Goal: Contribute content

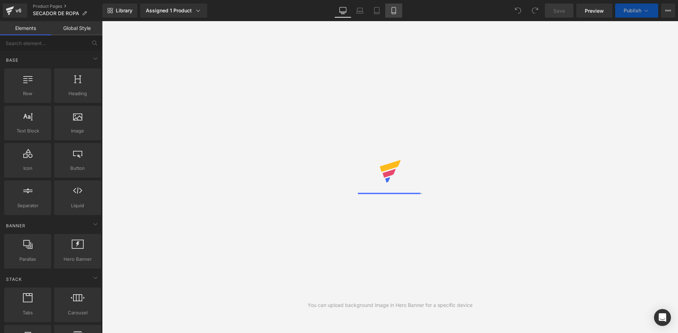
click at [392, 12] on icon at bounding box center [393, 10] width 7 height 7
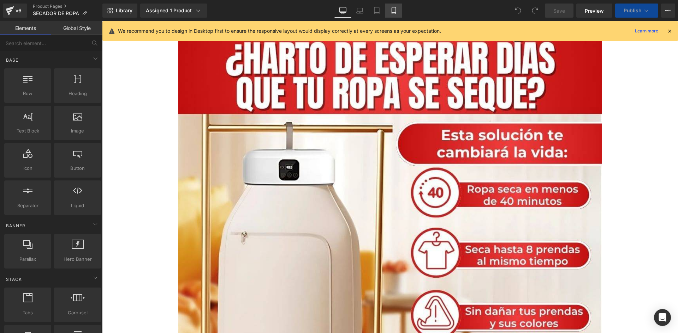
click at [394, 13] on icon at bounding box center [393, 10] width 7 height 7
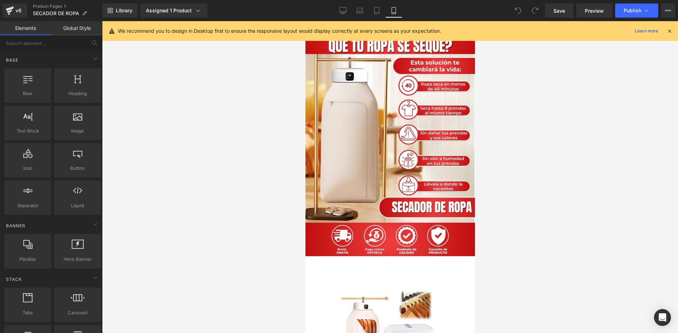
click at [666, 30] on icon at bounding box center [669, 31] width 6 height 6
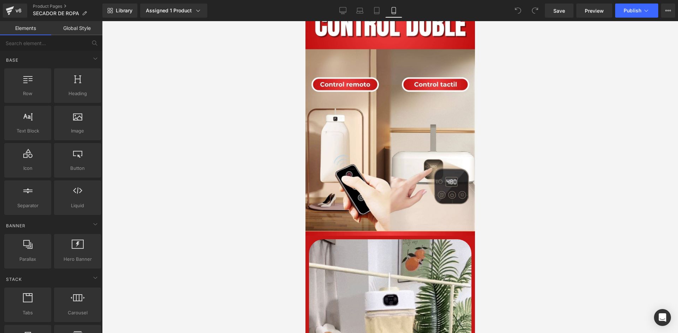
scroll to position [1200, 0]
click at [418, 118] on img at bounding box center [389, 117] width 169 height 235
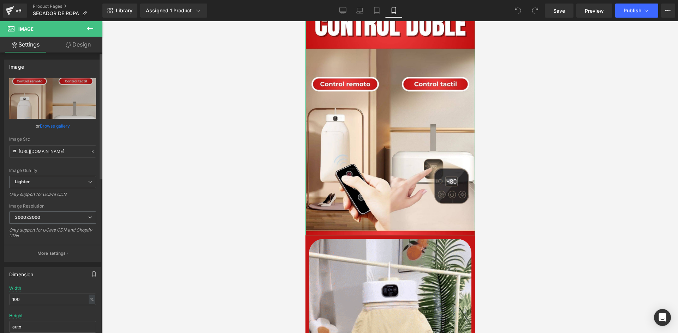
click at [48, 127] on link "Browse gallery" at bounding box center [55, 126] width 30 height 12
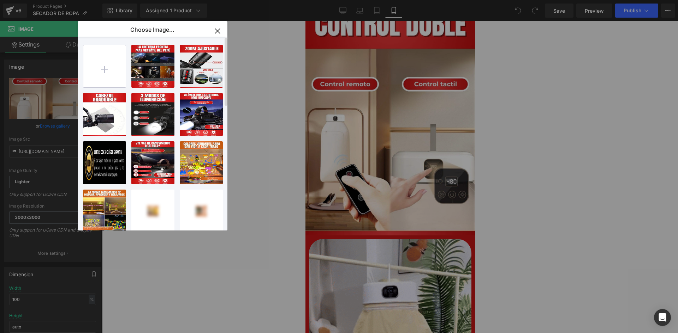
click at [102, 61] on input "file" at bounding box center [104, 66] width 42 height 42
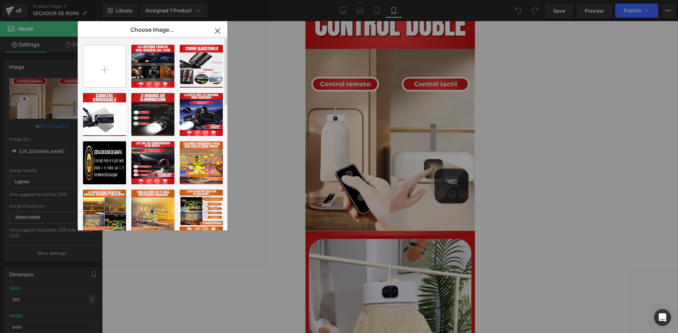
type input "C:\fakepath\4.jpg"
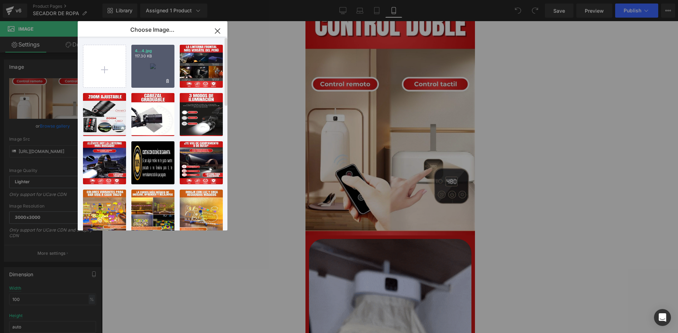
click at [149, 77] on div "4...4.jpg 117.30 KB" at bounding box center [152, 66] width 43 height 43
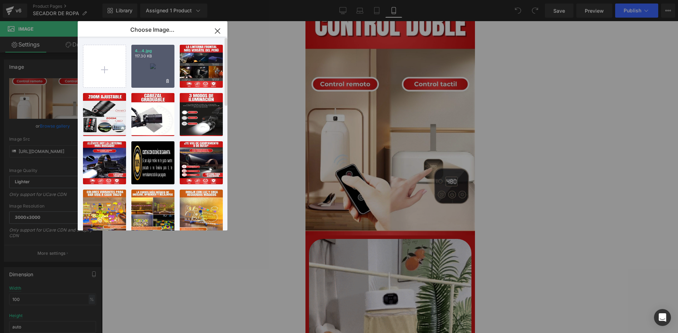
type input "[URL][DOMAIN_NAME]"
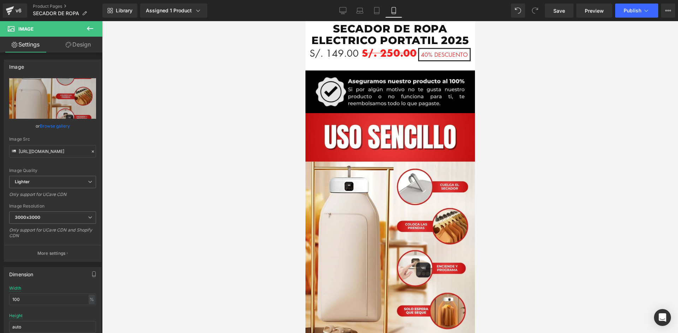
scroll to position [1059, 0]
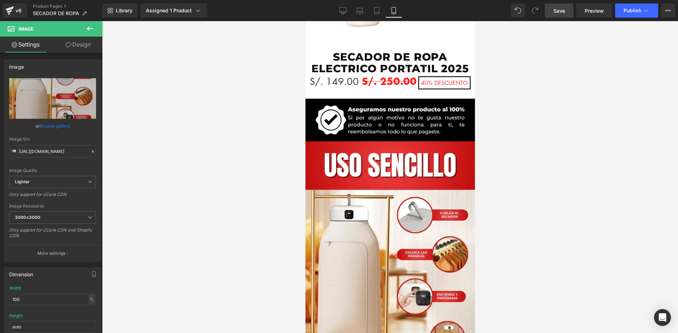
click at [551, 12] on link "Save" at bounding box center [559, 11] width 29 height 14
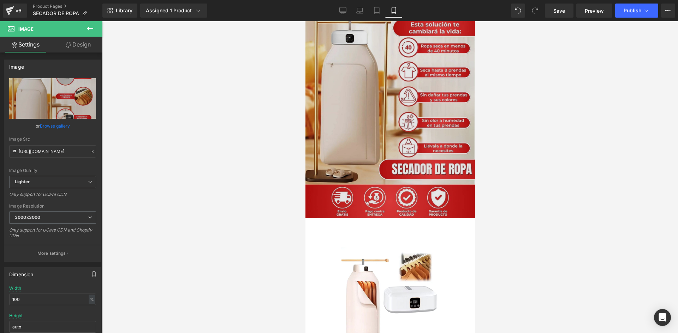
scroll to position [0, 0]
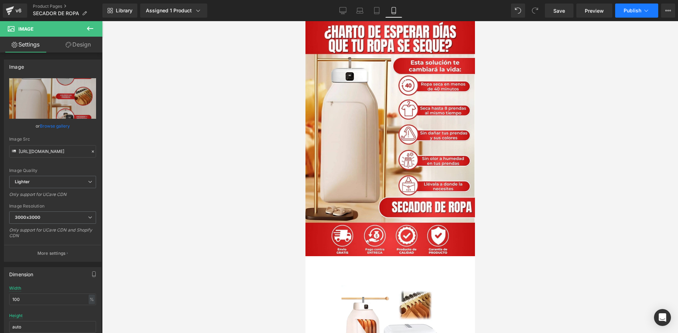
click at [642, 14] on button "Publish" at bounding box center [636, 11] width 43 height 14
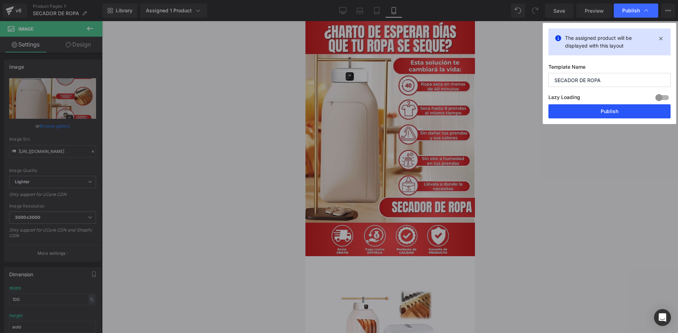
click at [583, 116] on button "Publish" at bounding box center [609, 111] width 122 height 14
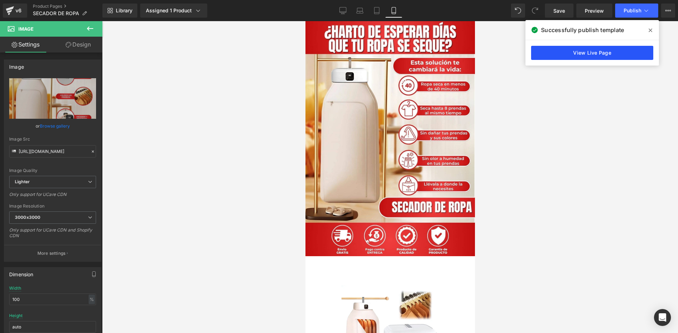
click at [613, 47] on link "View Live Page" at bounding box center [592, 53] width 122 height 14
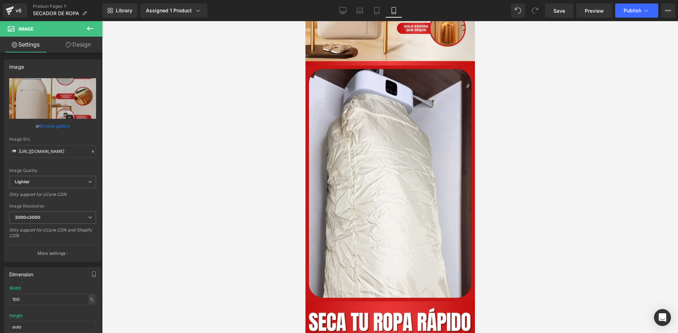
scroll to position [1341, 0]
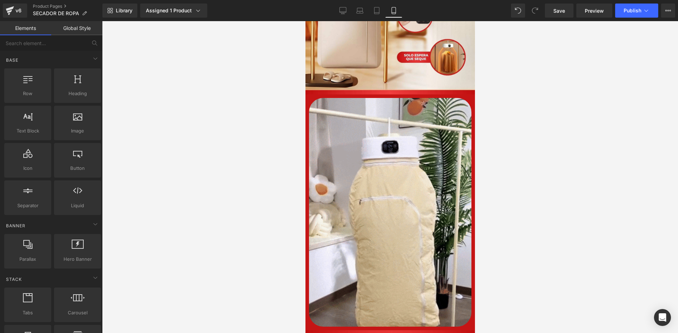
click at [568, 147] on div at bounding box center [390, 177] width 576 height 312
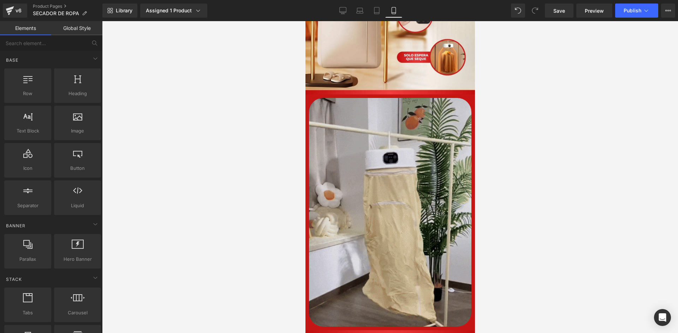
click at [374, 158] on img at bounding box center [389, 213] width 169 height 236
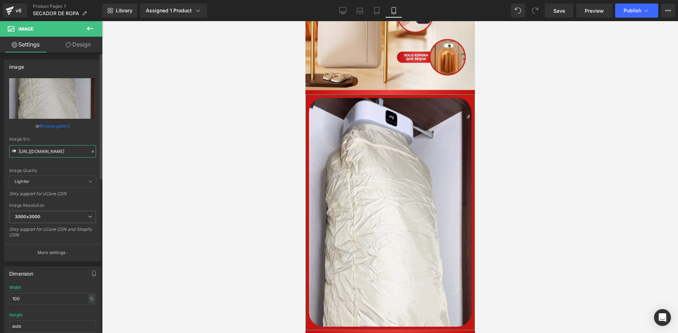
click at [48, 151] on input "[URL][DOMAIN_NAME]" at bounding box center [52, 151] width 87 height 12
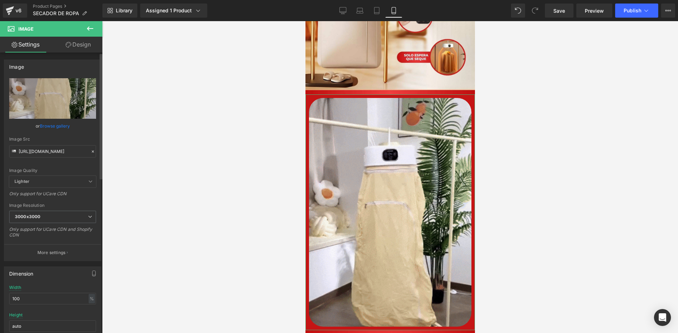
click at [90, 150] on icon at bounding box center [92, 151] width 5 height 5
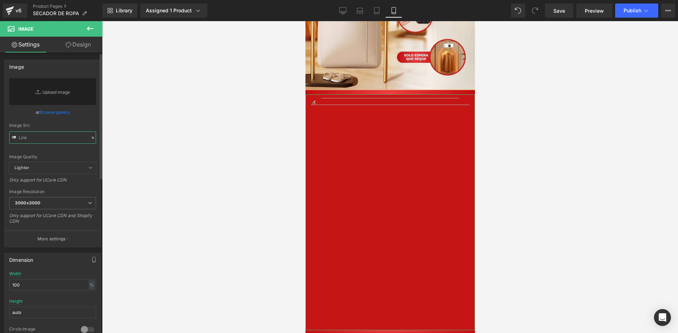
click at [55, 140] on input "text" at bounding box center [52, 138] width 87 height 12
paste input "[URL][DOMAIN_NAME]"
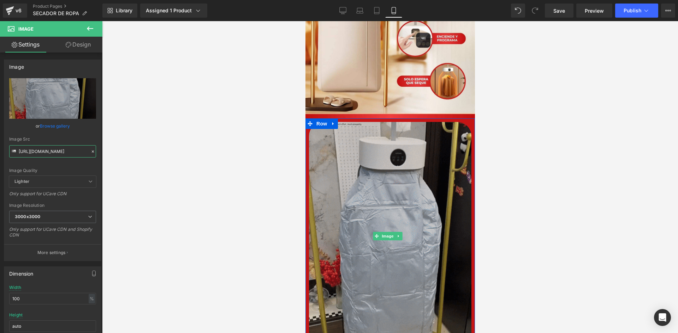
scroll to position [1306, 0]
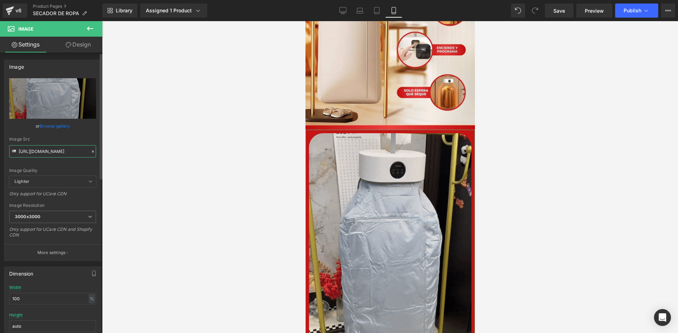
type input "[URL][DOMAIN_NAME]"
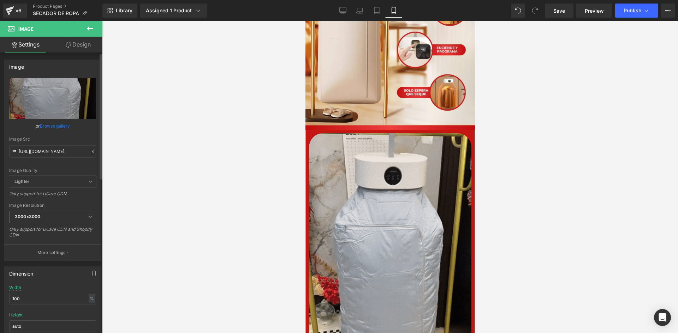
scroll to position [0, 0]
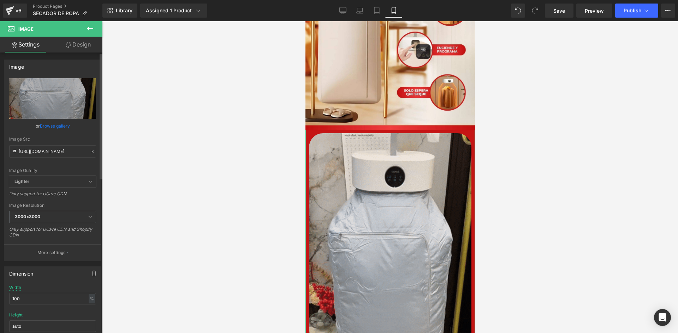
click at [91, 131] on div "Image Quality Lighter Lightest Lighter Lighter Lightest Only support for UCare …" at bounding box center [52, 127] width 87 height 98
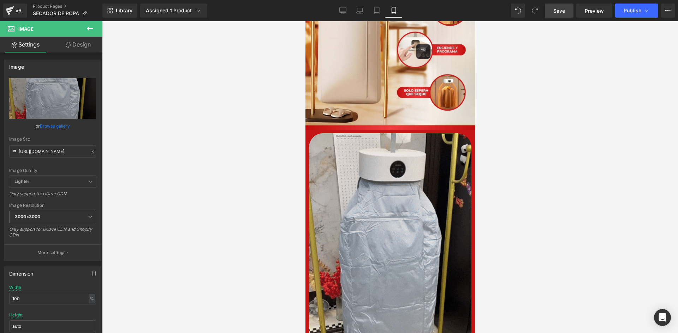
click at [569, 10] on link "Save" at bounding box center [559, 11] width 29 height 14
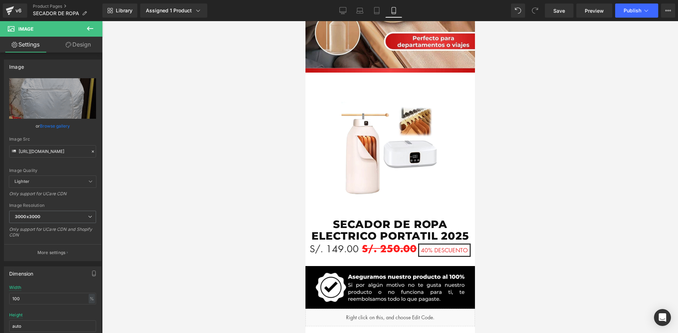
scroll to position [2036, 0]
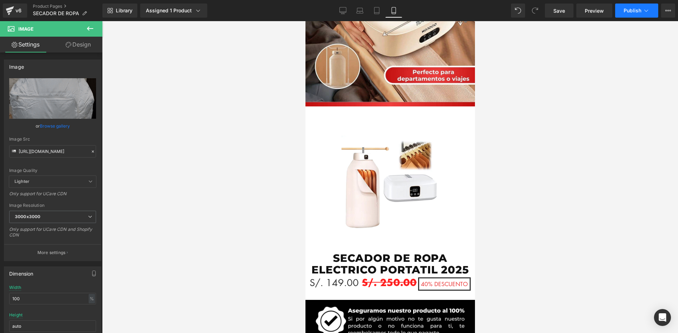
click at [636, 11] on span "Publish" at bounding box center [632, 11] width 18 height 6
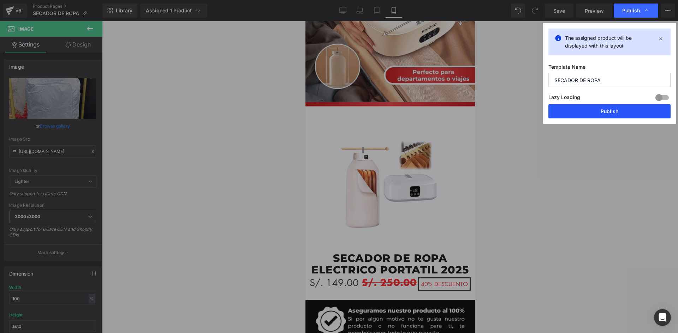
click at [604, 115] on button "Publish" at bounding box center [609, 111] width 122 height 14
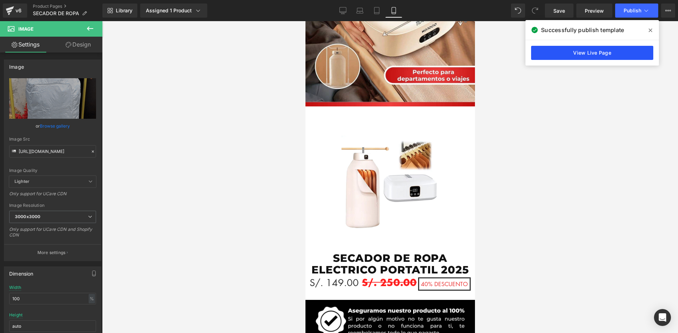
click at [587, 47] on link "View Live Page" at bounding box center [592, 53] width 122 height 14
